Goal: Entertainment & Leisure: Browse casually

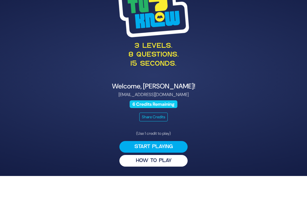
scroll to position [24, 0]
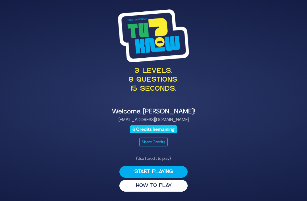
click at [178, 180] on button "HOW TO PLAY" at bounding box center [154, 186] width 68 height 12
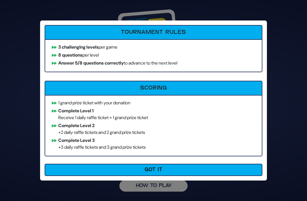
click at [217, 167] on button "Got It" at bounding box center [154, 170] width 218 height 12
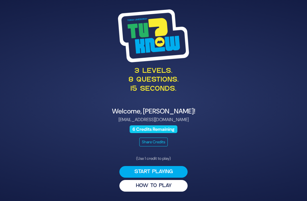
click at [172, 166] on button "Start Playing" at bounding box center [154, 172] width 68 height 12
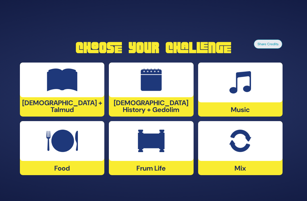
click at [242, 75] on img at bounding box center [241, 82] width 22 height 23
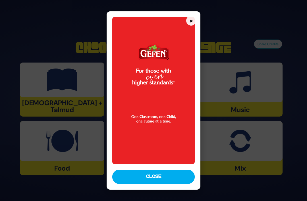
click at [172, 184] on button "Close" at bounding box center [153, 177] width 83 height 14
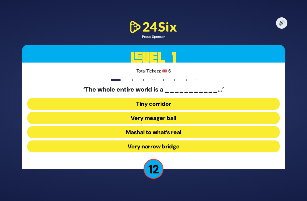
click at [186, 141] on button "Very narrow bridge" at bounding box center [153, 147] width 253 height 12
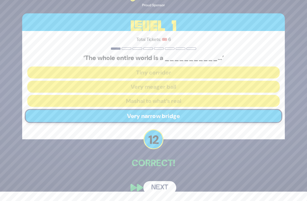
click at [164, 184] on button "Next" at bounding box center [159, 187] width 33 height 13
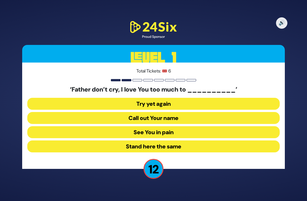
click at [196, 126] on button "See You in pain" at bounding box center [153, 132] width 253 height 12
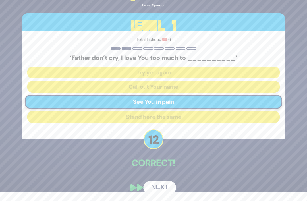
click at [164, 184] on button "Next" at bounding box center [159, 187] width 33 height 13
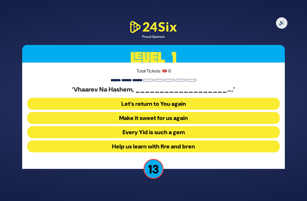
click at [205, 112] on button "Make it sweet for us again" at bounding box center [153, 118] width 253 height 12
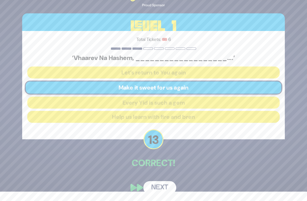
click at [165, 183] on button "Next" at bounding box center [159, 187] width 33 height 13
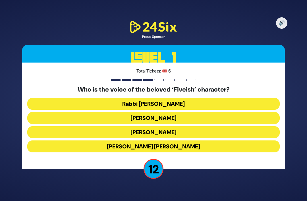
click at [196, 126] on button "[PERSON_NAME]" at bounding box center [153, 132] width 253 height 12
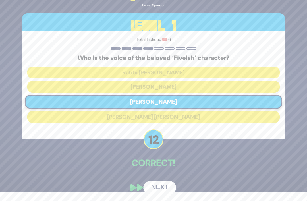
click at [166, 183] on button "Next" at bounding box center [159, 187] width 33 height 13
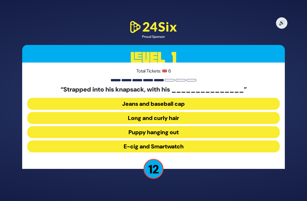
click at [203, 112] on button "Long and curly hair" at bounding box center [153, 118] width 253 height 12
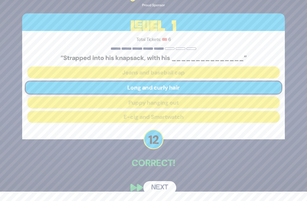
click at [165, 184] on button "Next" at bounding box center [159, 187] width 33 height 13
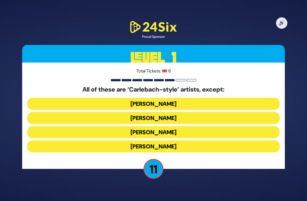
click at [191, 141] on button "[PERSON_NAME]" at bounding box center [153, 147] width 253 height 12
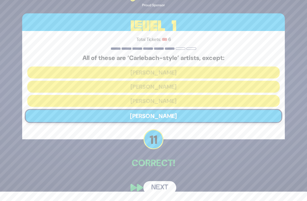
click at [163, 182] on button "Next" at bounding box center [159, 187] width 33 height 13
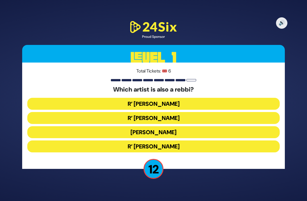
click at [190, 141] on button "R’ [PERSON_NAME]" at bounding box center [153, 147] width 253 height 12
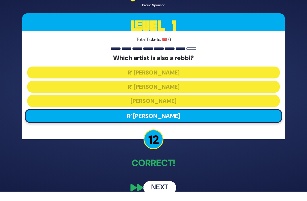
click at [164, 181] on button "Next" at bounding box center [159, 187] width 33 height 13
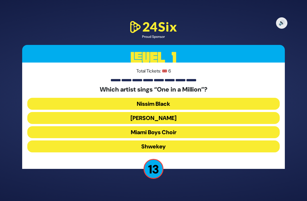
click at [205, 112] on button "[PERSON_NAME]" at bounding box center [153, 118] width 253 height 12
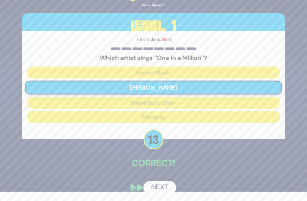
click at [165, 185] on button "Next" at bounding box center [159, 187] width 33 height 13
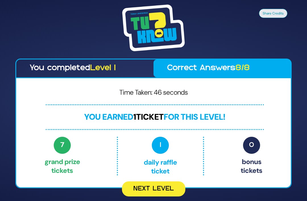
click at [157, 182] on button "Next Level" at bounding box center [153, 189] width 63 height 15
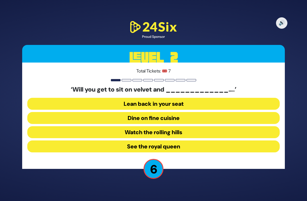
click at [159, 112] on button "Dine on fine cuisine" at bounding box center [153, 118] width 253 height 12
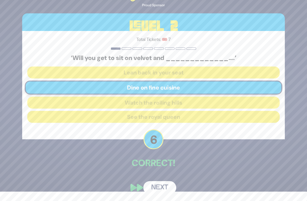
click at [159, 186] on button "Next" at bounding box center [159, 187] width 33 height 13
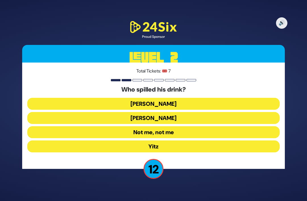
click at [178, 126] on button "Not me, not me" at bounding box center [153, 132] width 253 height 12
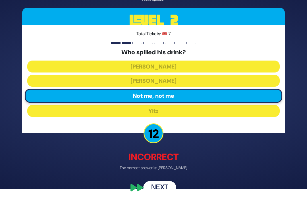
click at [162, 186] on button "Next" at bounding box center [159, 187] width 33 height 13
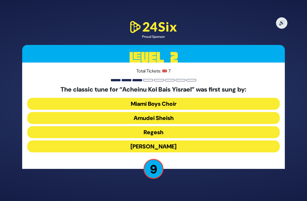
click at [182, 141] on button "[PERSON_NAME]" at bounding box center [153, 147] width 253 height 12
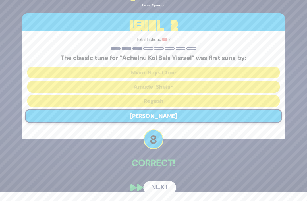
click at [161, 183] on button "Next" at bounding box center [159, 187] width 33 height 13
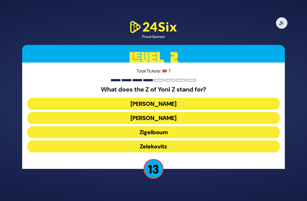
click at [168, 126] on button "Zigelboum" at bounding box center [153, 132] width 253 height 12
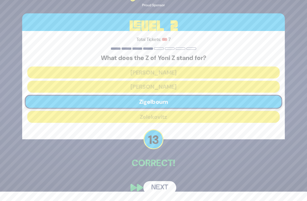
click at [161, 185] on button "Next" at bounding box center [159, 187] width 33 height 13
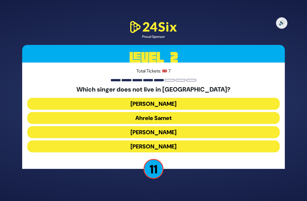
click at [188, 141] on button "[PERSON_NAME]" at bounding box center [153, 147] width 253 height 12
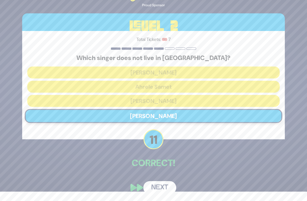
click at [158, 185] on button "Next" at bounding box center [159, 187] width 33 height 13
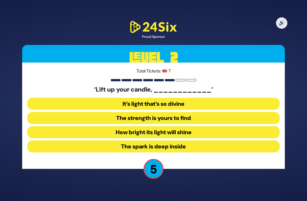
click at [193, 141] on button "The spark is deep inside" at bounding box center [153, 147] width 253 height 12
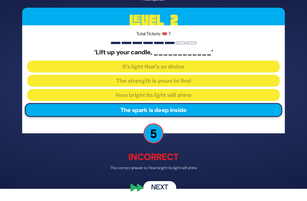
click at [161, 186] on button "Next" at bounding box center [159, 187] width 33 height 13
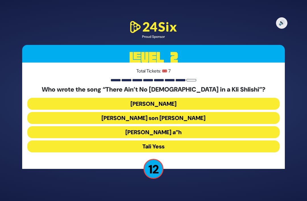
click at [179, 126] on button "[PERSON_NAME] a”h" at bounding box center [153, 132] width 253 height 12
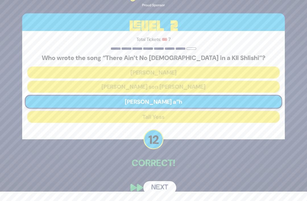
click at [160, 186] on button "Next" at bounding box center [159, 187] width 33 height 13
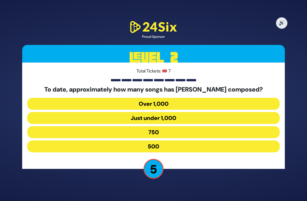
click at [173, 112] on button "Just under 1,000" at bounding box center [153, 118] width 253 height 12
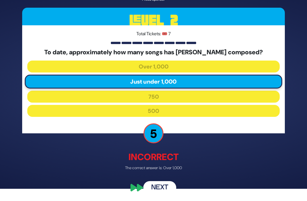
click at [155, 185] on button "Next" at bounding box center [159, 187] width 33 height 13
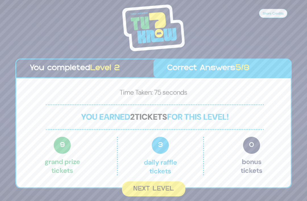
click at [148, 182] on button "Next Level" at bounding box center [153, 189] width 63 height 15
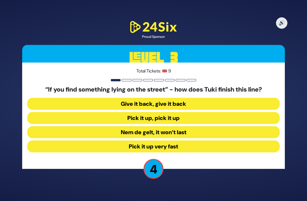
click at [105, 98] on button "Give it back, give it back" at bounding box center [153, 104] width 253 height 12
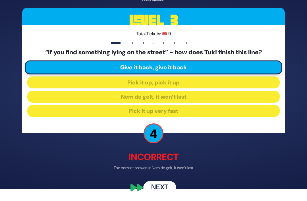
click at [152, 186] on button "Next" at bounding box center [159, 187] width 33 height 13
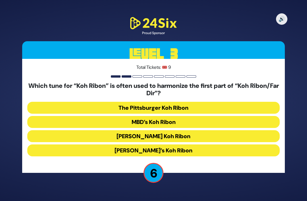
click at [86, 130] on button "[PERSON_NAME] Koh Ribon" at bounding box center [153, 136] width 253 height 12
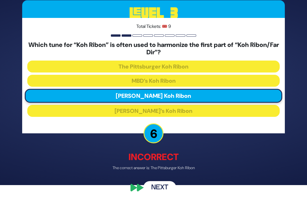
click at [159, 188] on button "Next" at bounding box center [159, 187] width 33 height 13
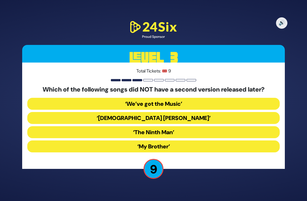
click at [69, 141] on button "‘My Brother’" at bounding box center [153, 147] width 253 height 12
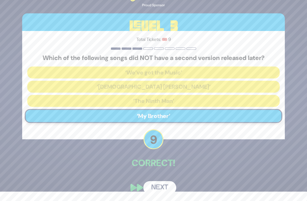
click at [157, 185] on button "Next" at bounding box center [159, 187] width 33 height 13
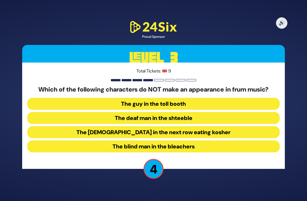
click at [87, 141] on button "The blind man in the bleachers" at bounding box center [153, 147] width 253 height 12
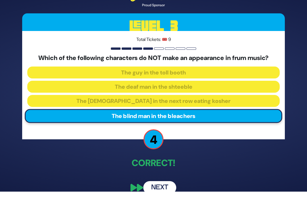
click at [159, 182] on button "Next" at bounding box center [159, 187] width 33 height 13
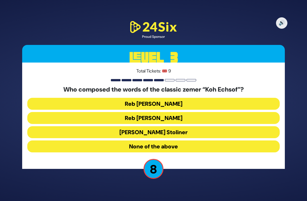
click at [97, 112] on button "Reb [PERSON_NAME]" at bounding box center [153, 118] width 253 height 12
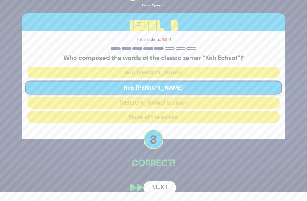
click at [155, 183] on button "Next" at bounding box center [159, 187] width 33 height 13
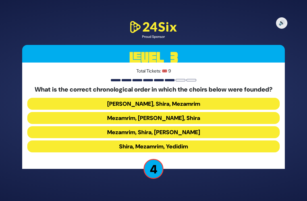
click at [89, 98] on button "[PERSON_NAME], Shira, Mezamrim" at bounding box center [153, 104] width 253 height 12
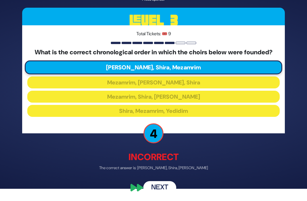
click at [157, 187] on button "Next" at bounding box center [159, 187] width 33 height 13
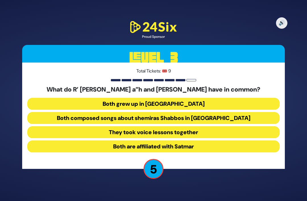
click at [58, 112] on button "Both composed songs about shemiras Shabbos in [GEOGRAPHIC_DATA]" at bounding box center [153, 118] width 253 height 12
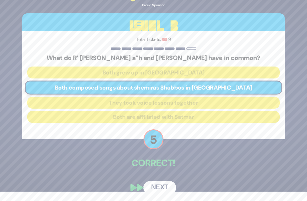
click at [159, 187] on button "Next" at bounding box center [159, 187] width 33 height 13
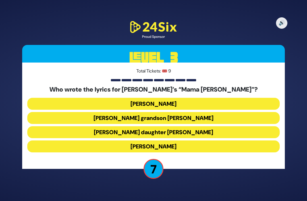
click at [77, 126] on button "[PERSON_NAME] daughter [PERSON_NAME]" at bounding box center [153, 132] width 253 height 12
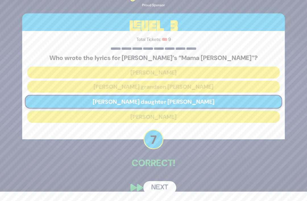
click at [157, 185] on button "Next" at bounding box center [159, 187] width 33 height 13
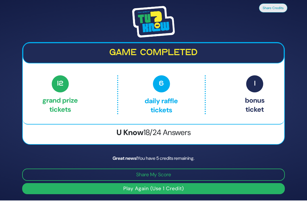
click at [67, 169] on button "Share My Score" at bounding box center [153, 175] width 263 height 12
click at [89, 183] on button "Play Again (Use 1 Credit)" at bounding box center [153, 188] width 263 height 11
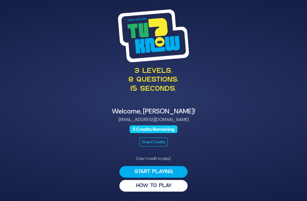
scroll to position [24, 0]
click at [136, 166] on button "Start Playing" at bounding box center [154, 172] width 68 height 12
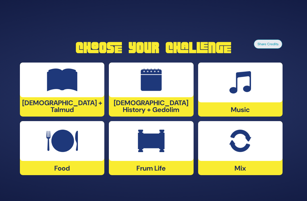
click at [138, 132] on img at bounding box center [151, 141] width 27 height 23
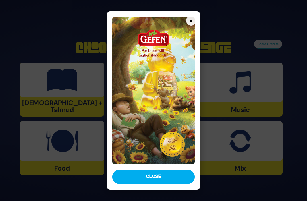
click at [139, 184] on button "Close" at bounding box center [153, 177] width 83 height 14
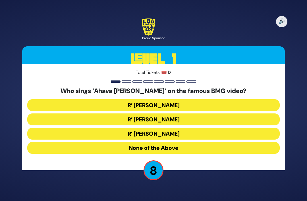
click at [101, 114] on button "R’ Ephraim Wachsman" at bounding box center [153, 120] width 253 height 12
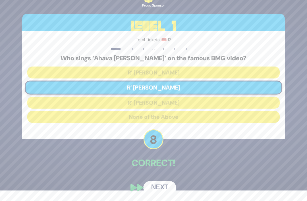
click at [156, 184] on button "Next" at bounding box center [159, 187] width 33 height 13
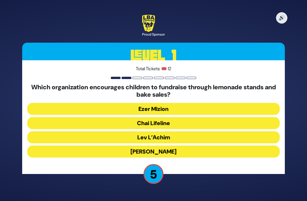
click at [110, 117] on button "Chai Lifeline" at bounding box center [153, 123] width 253 height 12
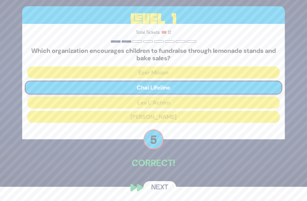
click at [153, 190] on button "Next" at bounding box center [159, 187] width 33 height 13
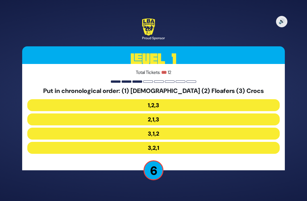
click at [110, 128] on button "3,1,2" at bounding box center [153, 134] width 253 height 12
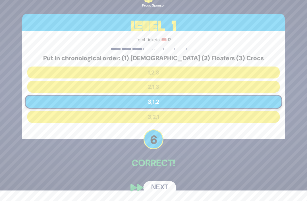
click at [155, 185] on button "Next" at bounding box center [159, 187] width 33 height 13
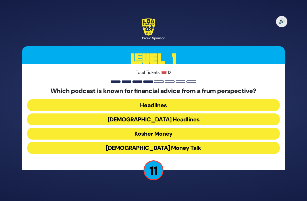
click at [104, 128] on button "Kosher Money" at bounding box center [153, 134] width 253 height 12
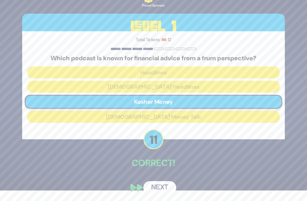
click at [151, 186] on button "Next" at bounding box center [159, 187] width 33 height 13
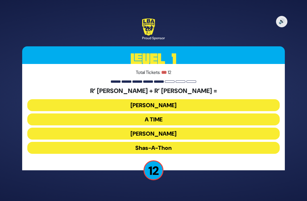
click at [106, 128] on button "Ohel Sarala" at bounding box center [153, 134] width 253 height 12
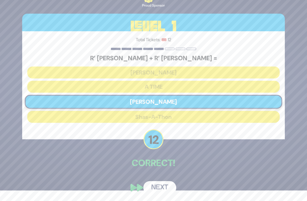
click at [155, 186] on button "Next" at bounding box center [159, 187] width 33 height 13
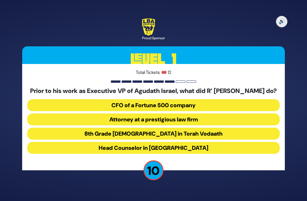
click at [93, 114] on button "Attorney at a prestigious law firm" at bounding box center [153, 120] width 253 height 12
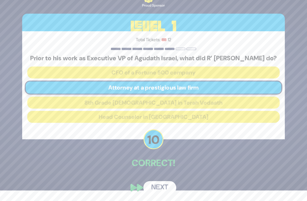
click at [155, 187] on button "Next" at bounding box center [159, 187] width 33 height 13
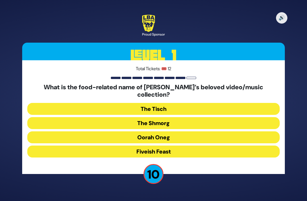
click at [107, 117] on button "The Shmorg" at bounding box center [153, 123] width 253 height 12
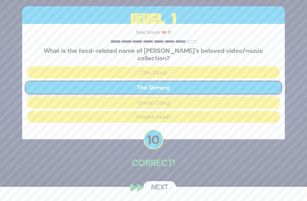
click at [151, 185] on button "Next" at bounding box center [159, 187] width 33 height 13
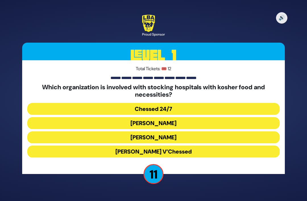
click at [102, 90] on div "Which organization is involved with stocking hospitals with kosher food and nec…" at bounding box center [153, 122] width 253 height 77
click at [98, 103] on button "Chessed 24/7" at bounding box center [153, 109] width 253 height 12
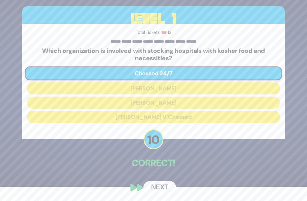
click at [150, 190] on button "Next" at bounding box center [159, 187] width 33 height 13
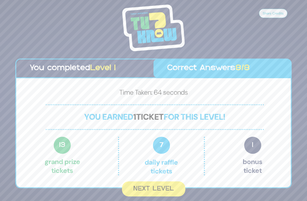
click at [147, 182] on button "Next Level" at bounding box center [153, 189] width 63 height 15
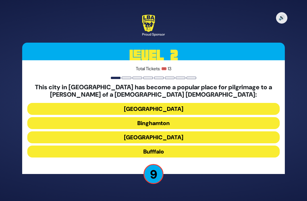
click at [108, 146] on button "Bufffalo" at bounding box center [153, 152] width 253 height 12
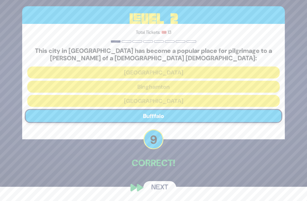
click at [153, 192] on button "Next" at bounding box center [159, 187] width 33 height 13
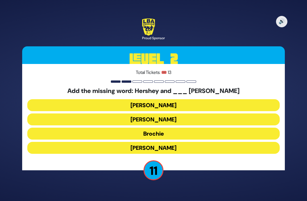
click at [106, 99] on button "Raizy" at bounding box center [153, 105] width 253 height 12
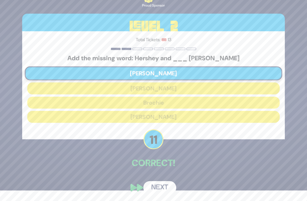
click at [158, 186] on button "Next" at bounding box center [159, 187] width 33 height 13
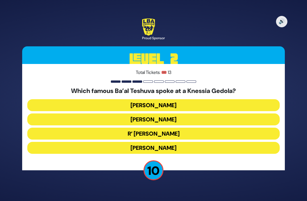
click at [113, 128] on button "R’ Uri Zohar" at bounding box center [153, 134] width 253 height 12
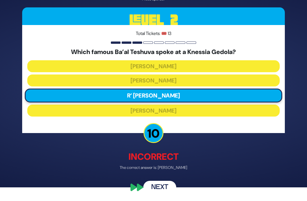
click at [153, 190] on button "Next" at bounding box center [159, 187] width 33 height 13
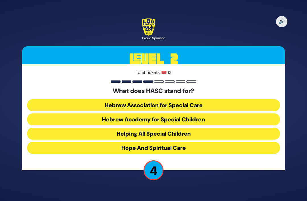
click at [88, 99] on button "Hebrew Association for Special Care" at bounding box center [153, 105] width 253 height 12
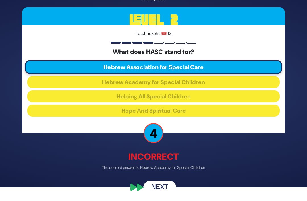
click at [151, 192] on button "Next" at bounding box center [159, 187] width 33 height 13
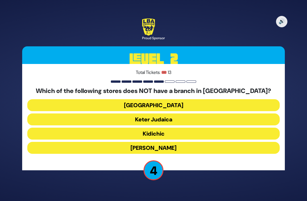
click at [105, 99] on button "Shell Station" at bounding box center [153, 105] width 253 height 12
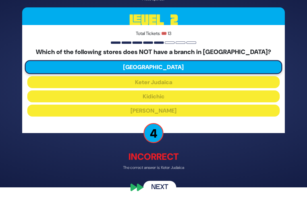
click at [161, 189] on button "Next" at bounding box center [159, 187] width 33 height 13
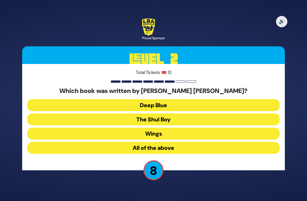
click at [97, 142] on button "All of the above" at bounding box center [153, 148] width 253 height 12
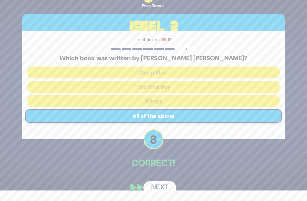
click at [155, 186] on button "Next" at bounding box center [159, 187] width 33 height 13
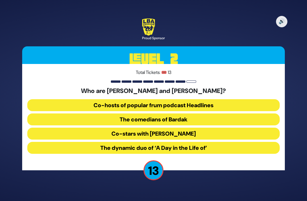
click at [90, 114] on button "The comedians of Bardak" at bounding box center [153, 120] width 253 height 12
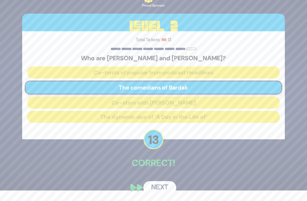
click at [155, 185] on button "Next" at bounding box center [159, 187] width 33 height 13
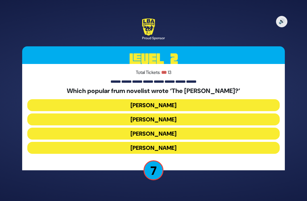
click at [101, 128] on button "Yair Weinstock" at bounding box center [153, 134] width 253 height 12
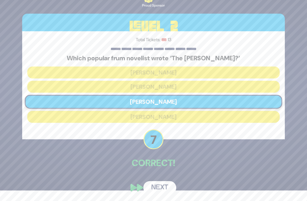
click at [154, 186] on button "Next" at bounding box center [159, 187] width 33 height 13
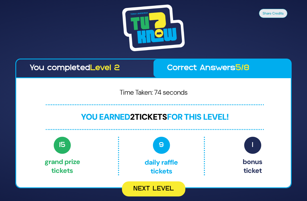
click at [142, 182] on button "Next Level" at bounding box center [153, 189] width 63 height 15
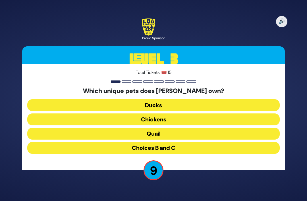
click at [97, 114] on button "Chickens" at bounding box center [153, 120] width 253 height 12
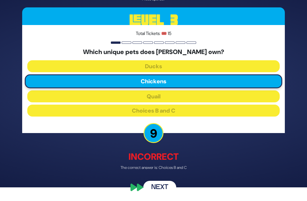
click at [156, 189] on button "Next" at bounding box center [159, 187] width 33 height 13
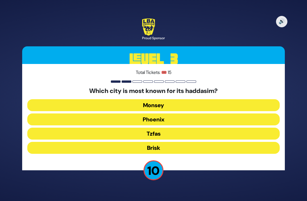
click at [108, 99] on button "Monsey" at bounding box center [153, 105] width 253 height 12
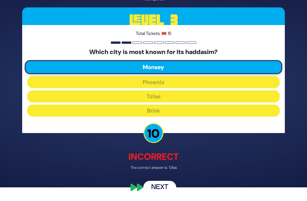
click at [157, 186] on button "Next" at bounding box center [159, 187] width 33 height 13
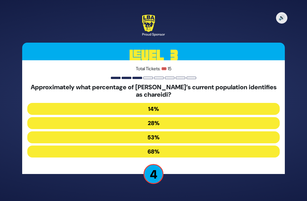
click at [126, 131] on button "53%" at bounding box center [153, 137] width 253 height 12
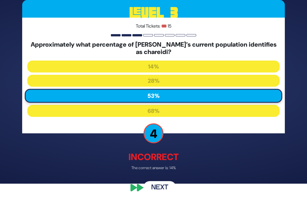
click at [157, 191] on button "Next" at bounding box center [159, 187] width 33 height 13
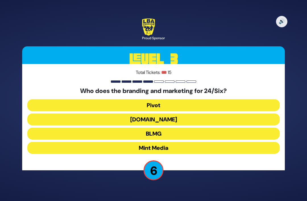
click at [188, 128] on button "BLMG" at bounding box center [153, 134] width 253 height 12
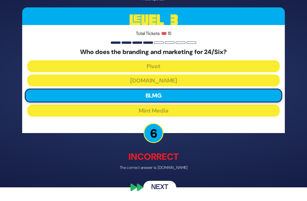
click at [159, 189] on button "Next" at bounding box center [159, 187] width 33 height 13
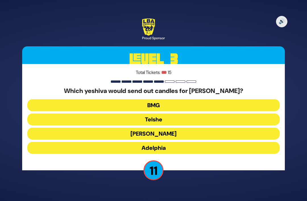
click at [105, 114] on button "Telshe" at bounding box center [153, 120] width 253 height 12
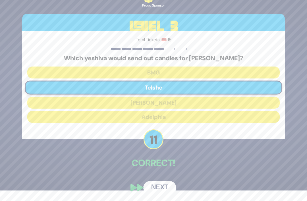
click at [153, 187] on button "Next" at bounding box center [159, 187] width 33 height 13
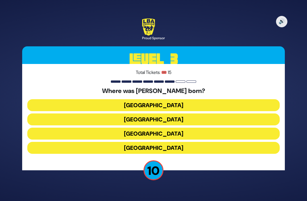
click at [128, 128] on button "Vienna" at bounding box center [153, 134] width 253 height 12
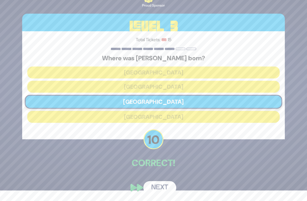
click at [157, 187] on button "Next" at bounding box center [159, 187] width 33 height 13
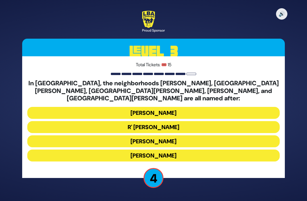
click at [112, 135] on button "Moses Montefiore" at bounding box center [153, 141] width 253 height 12
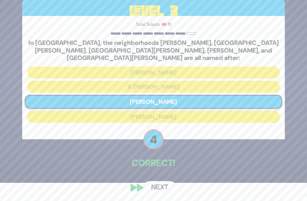
click at [157, 189] on button "Next" at bounding box center [159, 187] width 33 height 13
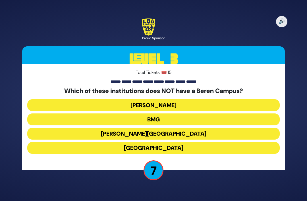
click at [113, 128] on button "Chaim Berlin" at bounding box center [153, 134] width 253 height 12
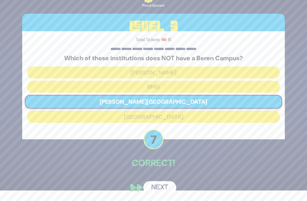
click at [155, 186] on button "Next" at bounding box center [159, 187] width 33 height 13
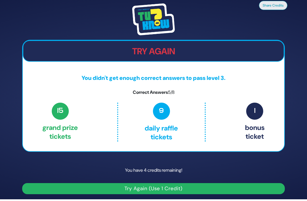
click at [109, 183] on button "Try Again (Use 1 Credit)" at bounding box center [153, 188] width 263 height 11
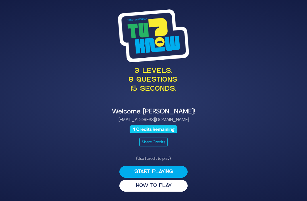
scroll to position [24, 0]
click at [132, 180] on button "HOW TO PLAY" at bounding box center [154, 186] width 68 height 12
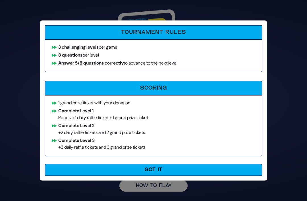
click at [65, 170] on button "Got It" at bounding box center [154, 170] width 218 height 12
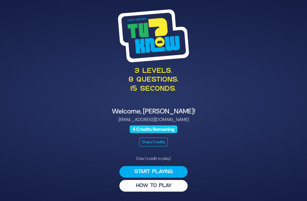
click at [142, 166] on button "Start Playing" at bounding box center [154, 172] width 68 height 12
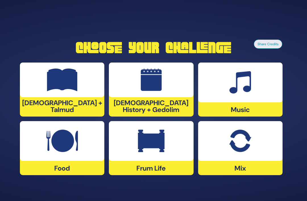
click at [230, 132] on img at bounding box center [240, 141] width 22 height 23
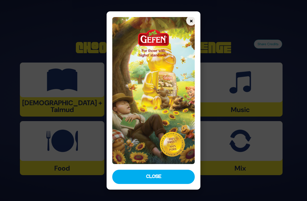
click at [151, 184] on button "Close" at bounding box center [153, 177] width 83 height 14
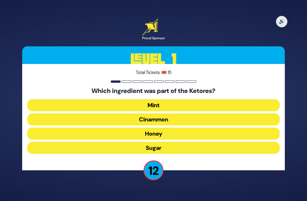
click at [98, 114] on button "Cinammon" at bounding box center [153, 120] width 253 height 12
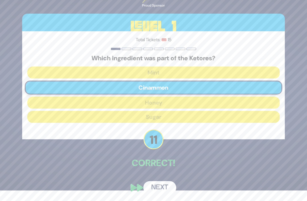
click at [156, 184] on button "Next" at bounding box center [159, 187] width 33 height 13
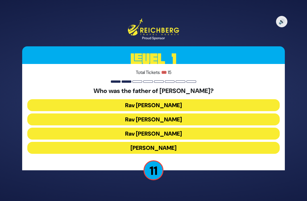
click at [109, 142] on button "Rav Yitzchok Hutner" at bounding box center [153, 148] width 253 height 12
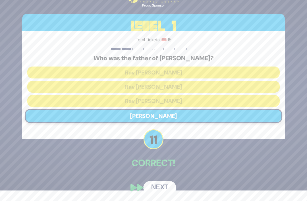
click at [157, 185] on button "Next" at bounding box center [159, 187] width 33 height 13
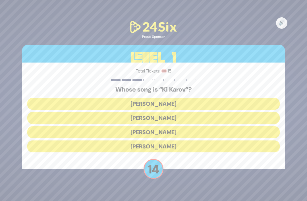
click at [103, 112] on button "[PERSON_NAME]" at bounding box center [153, 118] width 253 height 12
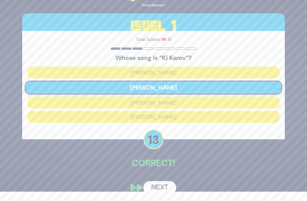
click at [157, 183] on button "Next" at bounding box center [159, 187] width 33 height 13
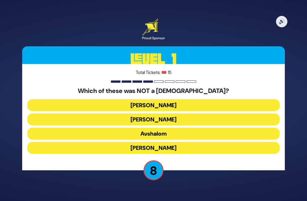
click at [79, 99] on button "Shmuel Hanavi" at bounding box center [153, 105] width 253 height 12
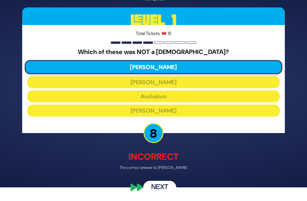
click at [159, 186] on button "Next" at bounding box center [159, 187] width 33 height 13
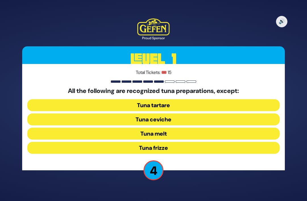
click at [101, 142] on button "Tuna frizze" at bounding box center [153, 148] width 253 height 12
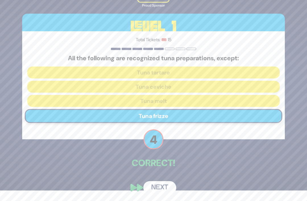
click at [160, 186] on button "Next" at bounding box center [159, 187] width 33 height 13
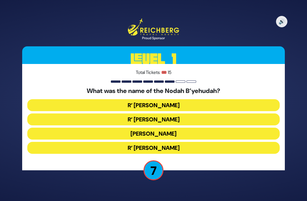
click at [102, 99] on button "R’ Yechezkel" at bounding box center [153, 105] width 253 height 12
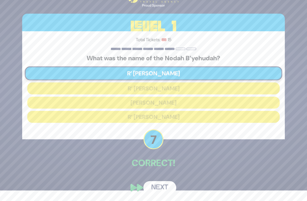
click at [161, 181] on button "Next" at bounding box center [159, 187] width 33 height 13
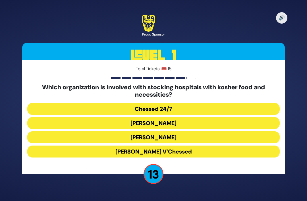
click at [103, 103] on button "Chessed 24/7" at bounding box center [153, 109] width 253 height 12
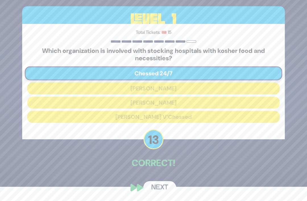
click at [160, 190] on button "Next" at bounding box center [159, 187] width 33 height 13
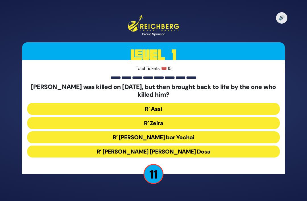
click at [108, 117] on button "R’ Zeira" at bounding box center [153, 123] width 253 height 12
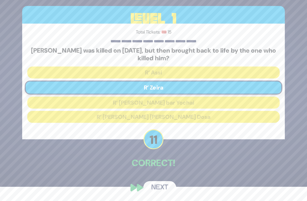
click at [159, 190] on button "Next" at bounding box center [159, 187] width 33 height 13
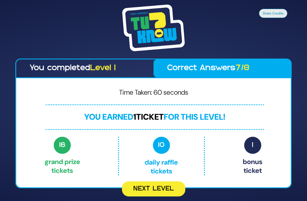
click at [150, 182] on button "Next Level" at bounding box center [153, 189] width 63 height 15
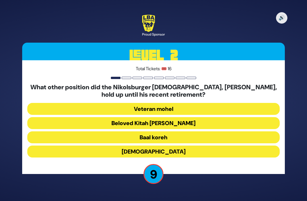
click at [94, 117] on button "Beloved Kitah Aleph Rebbi" at bounding box center [153, 123] width 253 height 12
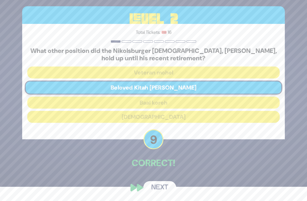
click at [155, 194] on button "Next" at bounding box center [159, 187] width 33 height 13
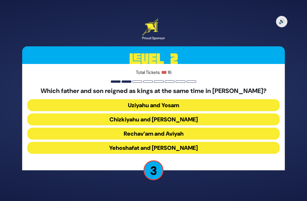
click at [83, 99] on button "Uziyahu and Yosam" at bounding box center [153, 105] width 253 height 12
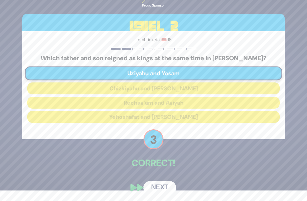
click at [155, 185] on button "Next" at bounding box center [159, 187] width 33 height 13
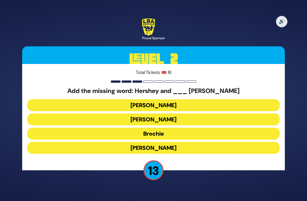
click at [100, 99] on button "Raizy" at bounding box center [153, 105] width 253 height 12
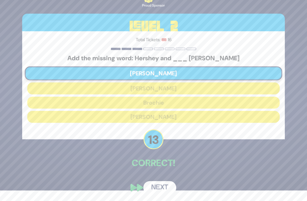
click at [155, 181] on button "Next" at bounding box center [159, 187] width 33 height 13
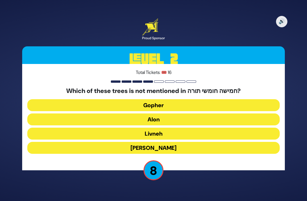
click at [96, 142] on button "Oren" at bounding box center [153, 148] width 253 height 12
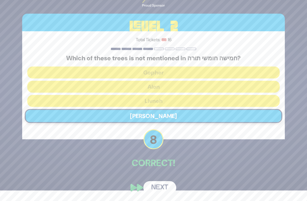
click at [156, 185] on button "Next" at bounding box center [159, 187] width 33 height 13
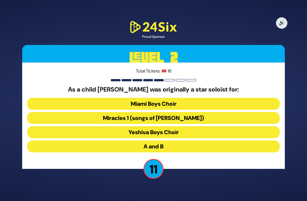
click at [110, 98] on button "Miami Boys Choir" at bounding box center [153, 104] width 253 height 12
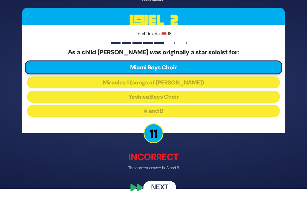
click at [164, 187] on button "Next" at bounding box center [159, 187] width 33 height 13
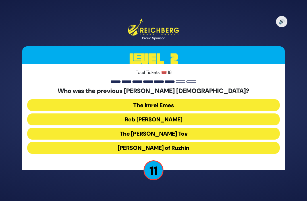
click at [72, 114] on button "Reb Ahron Rokeach" at bounding box center [153, 120] width 253 height 12
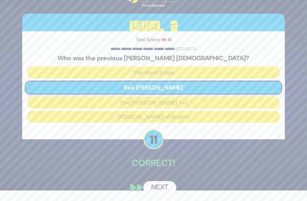
click at [160, 183] on button "Next" at bounding box center [159, 187] width 33 height 13
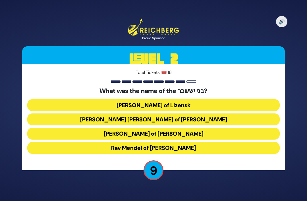
click at [63, 114] on button "Rav Yissochor Dov of Belz" at bounding box center [153, 120] width 253 height 12
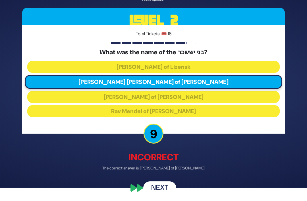
click at [155, 188] on button "Next" at bounding box center [159, 187] width 33 height 13
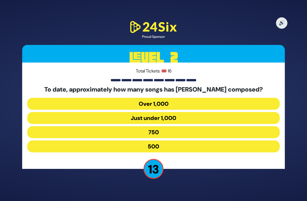
click at [113, 98] on button "Over 1,000" at bounding box center [153, 104] width 253 height 12
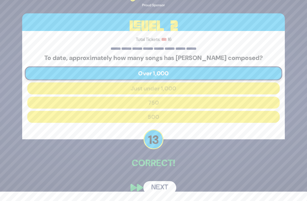
click at [158, 176] on div "🔊 Proud Sponsor Level 2 Total Tickets: 🎟️ 16 To date, approximately how many so…" at bounding box center [153, 91] width 277 height 220
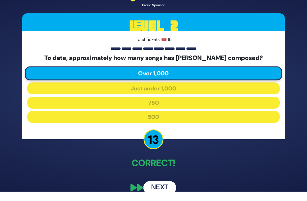
click at [153, 186] on button "Next" at bounding box center [159, 187] width 33 height 13
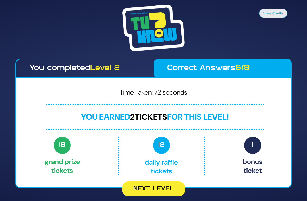
click at [155, 182] on button "Next Level" at bounding box center [153, 189] width 63 height 15
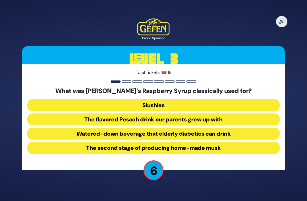
click at [110, 114] on button "The flavored Pesach drink our parents grew up with" at bounding box center [153, 120] width 253 height 12
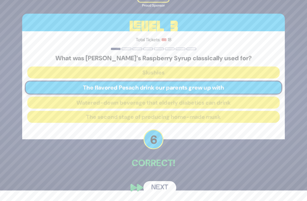
click at [153, 185] on button "Next" at bounding box center [159, 187] width 33 height 13
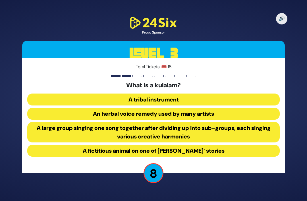
click at [51, 122] on button "A large group singing one song together after dividing up into sub-groups, each…" at bounding box center [153, 132] width 253 height 20
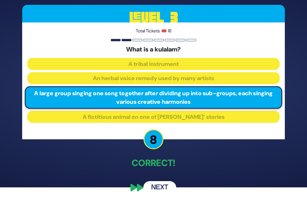
click at [153, 189] on button "Next" at bounding box center [159, 187] width 33 height 13
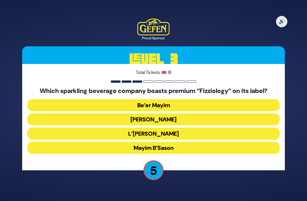
click at [114, 114] on button "Mayim Chayim" at bounding box center [153, 120] width 253 height 12
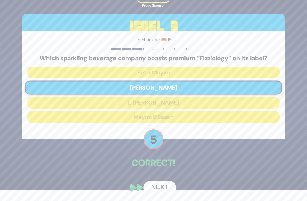
click at [158, 187] on button "Next" at bounding box center [159, 187] width 33 height 13
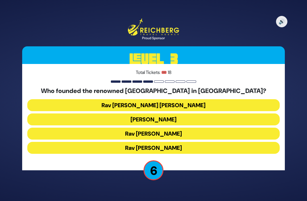
click at [88, 99] on button "Rav Shamshon Raphael Hirsch" at bounding box center [153, 105] width 253 height 12
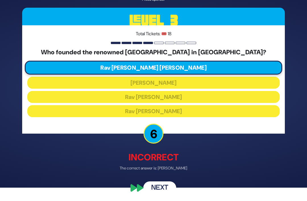
click at [157, 186] on button "Next" at bounding box center [159, 187] width 33 height 13
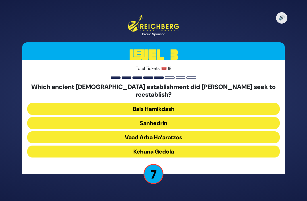
click at [77, 117] on button "Sanhedrin" at bounding box center [153, 123] width 253 height 12
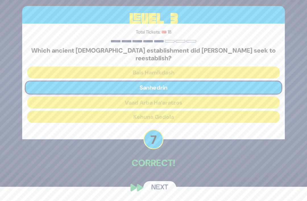
click at [156, 186] on button "Next" at bounding box center [159, 187] width 33 height 13
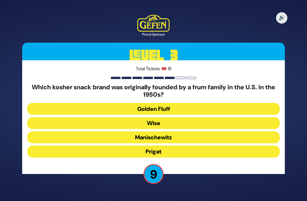
click at [111, 117] on button "Wise" at bounding box center [153, 123] width 253 height 12
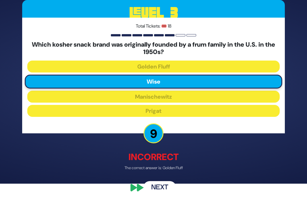
click at [152, 191] on button "Next" at bounding box center [159, 187] width 33 height 13
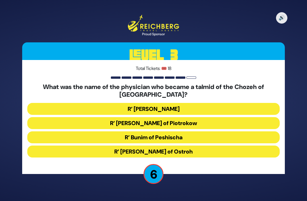
click at [88, 117] on button "R’ Chaim David Bernhard of Piotrokow" at bounding box center [153, 123] width 253 height 12
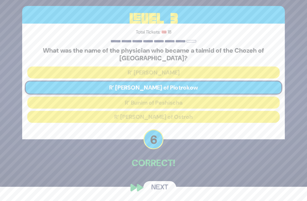
click at [157, 188] on button "Next" at bounding box center [159, 187] width 33 height 13
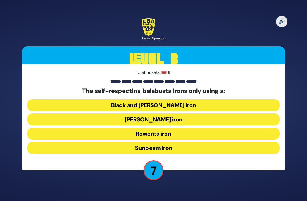
click at [102, 114] on button "Hamilton iron" at bounding box center [153, 120] width 253 height 12
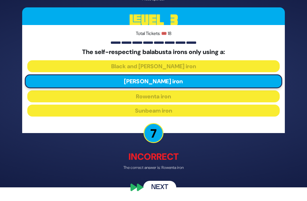
click at [155, 186] on button "Next" at bounding box center [159, 187] width 33 height 13
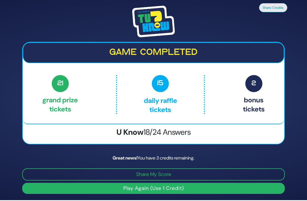
scroll to position [0, 0]
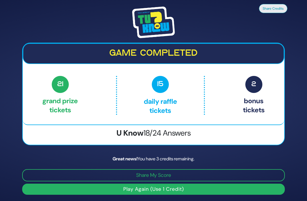
click at [279, 13] on button "Share Credits" at bounding box center [273, 8] width 28 height 9
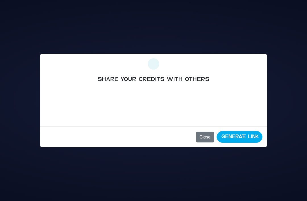
click at [209, 137] on button "Close" at bounding box center [205, 137] width 19 height 11
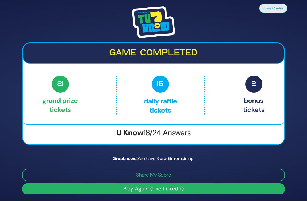
scroll to position [12, 0]
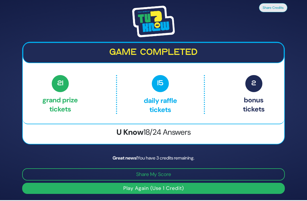
click at [179, 179] on button "Share My Score" at bounding box center [153, 175] width 263 height 12
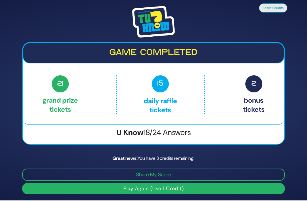
scroll to position [0, 0]
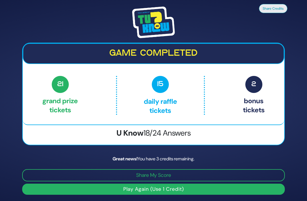
click at [156, 34] on img at bounding box center [153, 23] width 43 height 32
click at [161, 32] on img at bounding box center [153, 23] width 43 height 32
click at [160, 34] on img at bounding box center [153, 23] width 43 height 32
